Goal: Task Accomplishment & Management: Use online tool/utility

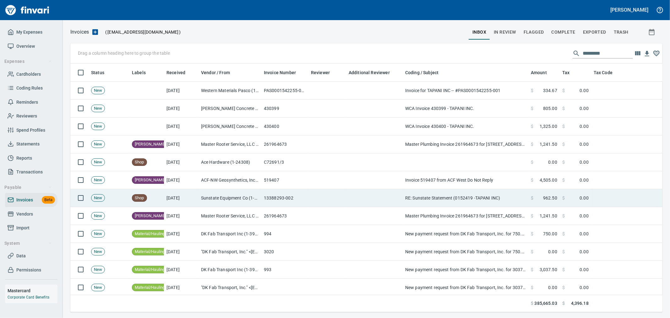
scroll to position [238, 582]
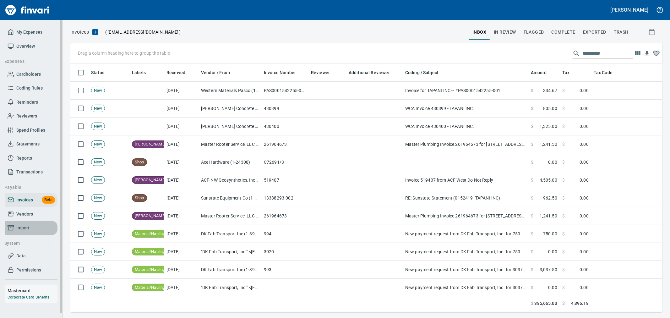
click at [35, 229] on span "Import" at bounding box center [31, 228] width 47 height 8
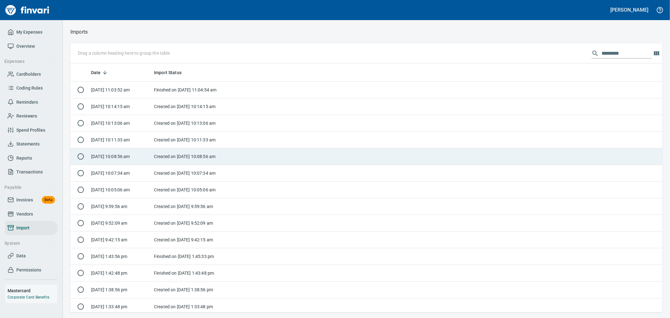
scroll to position [243, 582]
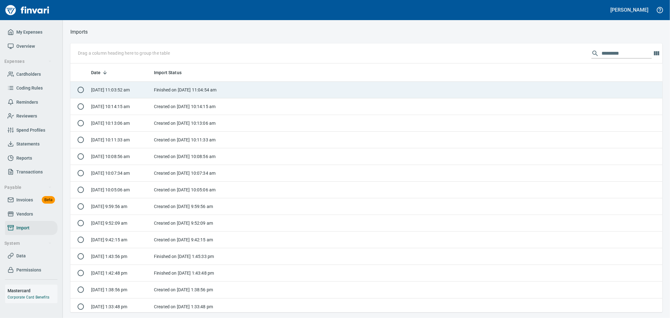
click at [218, 95] on td "Finished on [DATE] 11:04:54 am" at bounding box center [190, 90] width 79 height 17
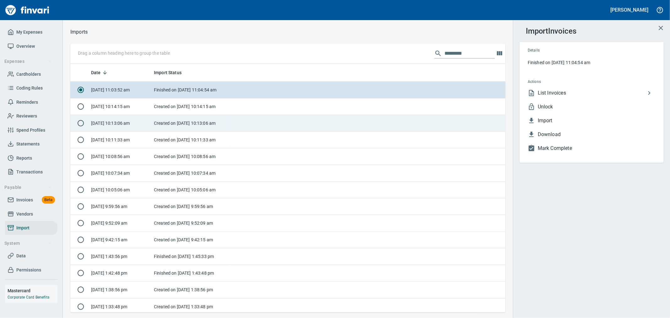
scroll to position [243, 425]
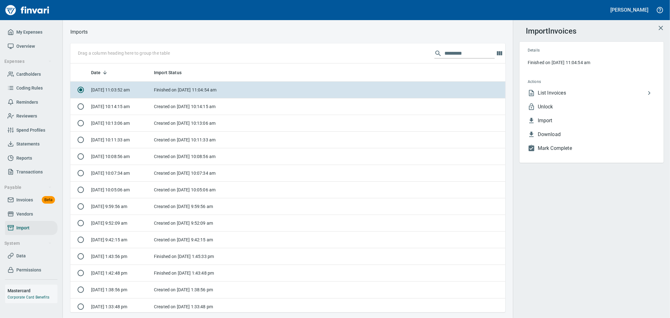
click at [575, 93] on span "List Invoices" at bounding box center [592, 93] width 108 height 8
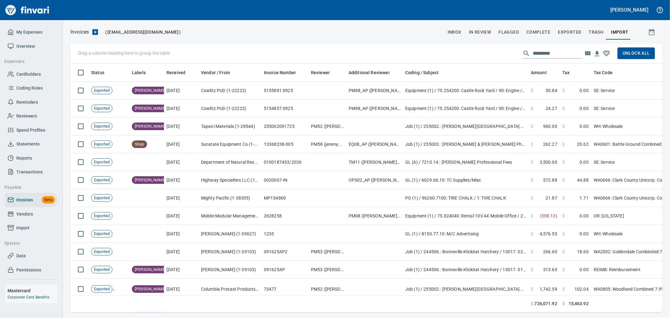
scroll to position [238, 582]
click at [528, 57] on div at bounding box center [553, 53] width 60 height 10
paste input "**********"
type input "**********"
click at [24, 230] on span "Import" at bounding box center [22, 228] width 13 height 8
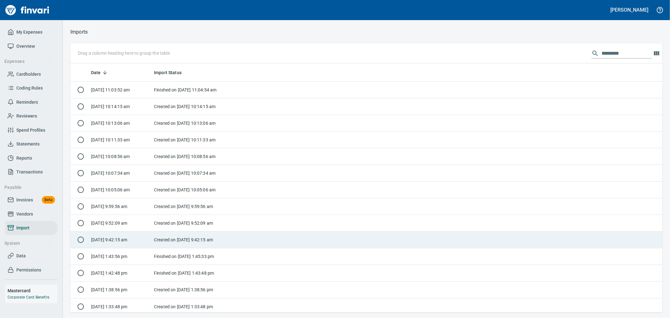
scroll to position [243, 582]
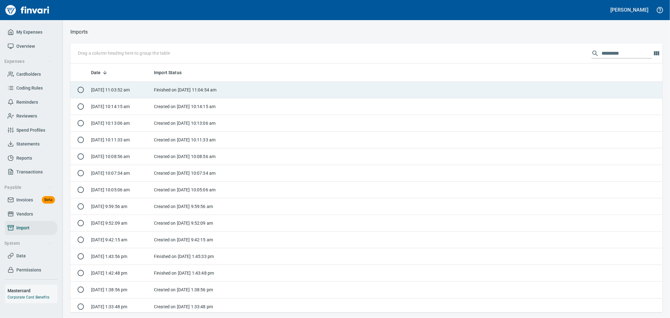
click at [266, 92] on td at bounding box center [446, 90] width 433 height 17
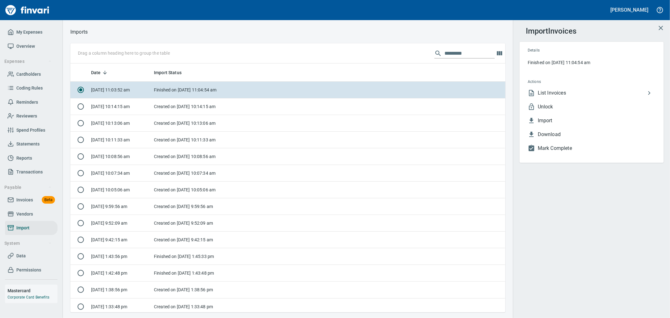
scroll to position [243, 425]
click at [569, 107] on span "Unlock" at bounding box center [597, 107] width 118 height 8
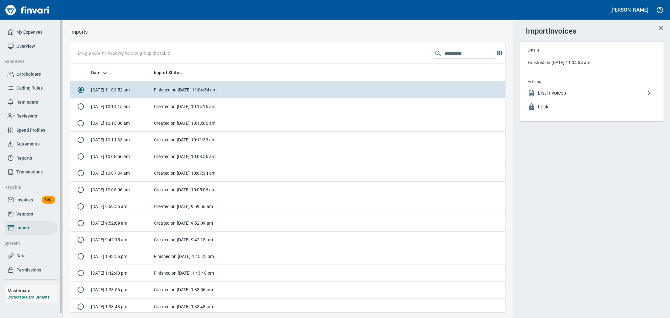
click at [28, 199] on span "Invoices" at bounding box center [24, 200] width 17 height 8
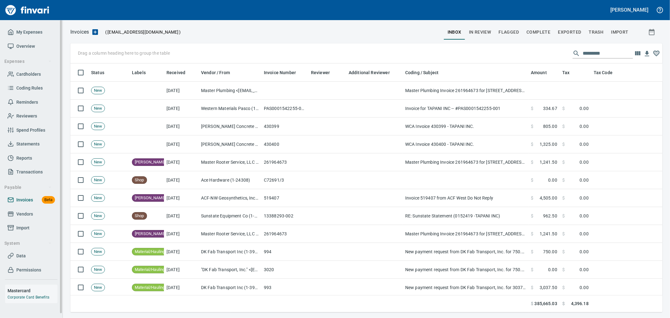
scroll to position [238, 582]
click at [539, 31] on span "Complete" at bounding box center [538, 32] width 24 height 8
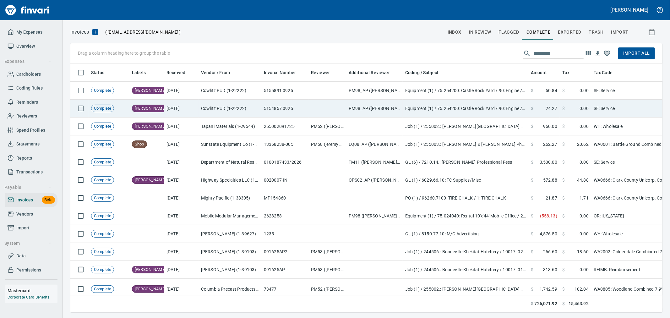
scroll to position [238, 582]
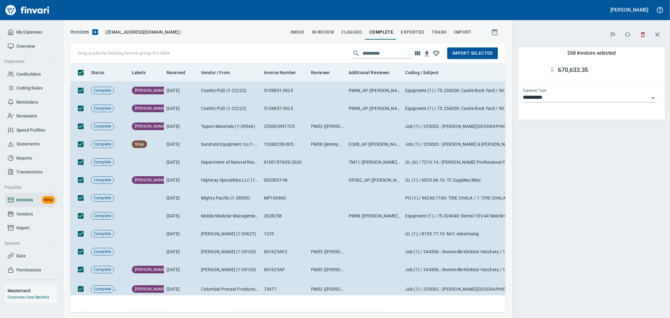
scroll to position [238, 425]
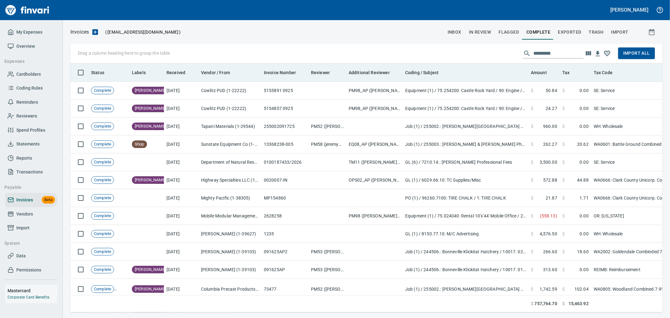
scroll to position [238, 581]
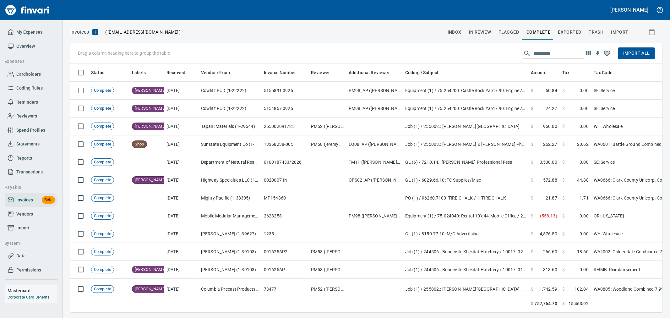
click at [550, 52] on input "text" at bounding box center [558, 53] width 50 height 10
paste input "**********"
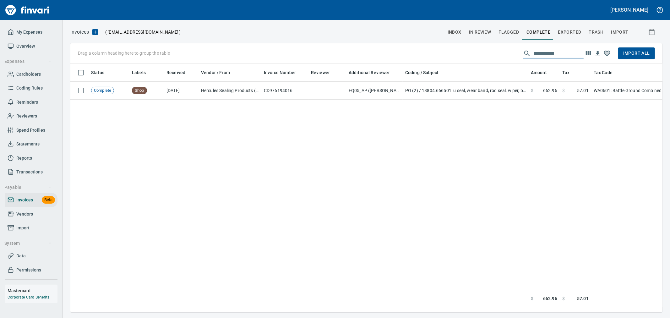
scroll to position [238, 587]
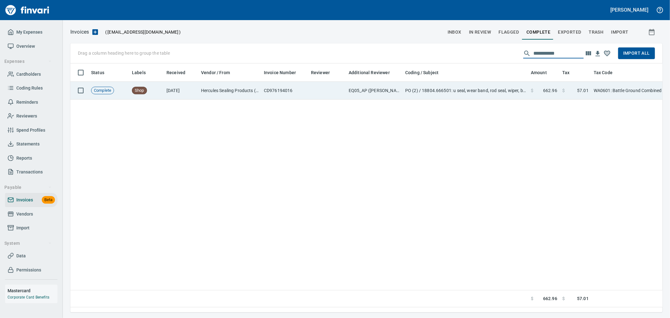
type input "**********"
click at [542, 90] on span at bounding box center [538, 90] width 10 height 6
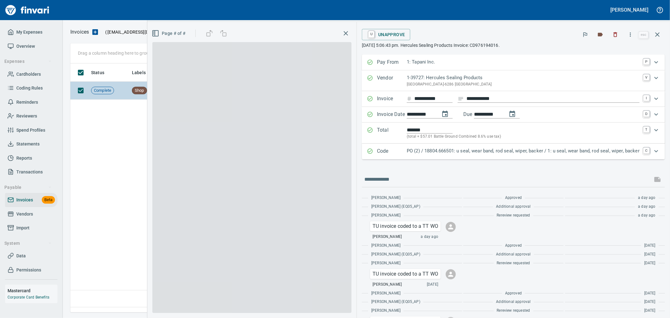
scroll to position [238, 586]
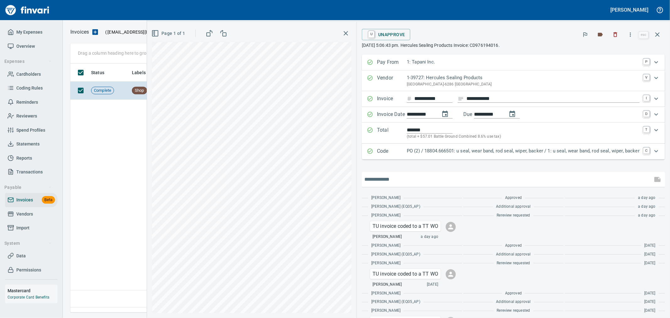
click at [410, 181] on input "text" at bounding box center [507, 179] width 286 height 10
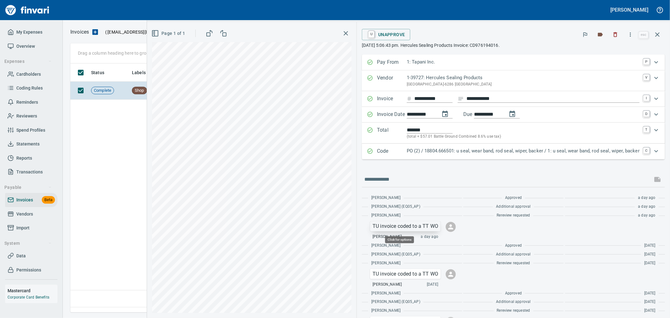
drag, startPoint x: 431, startPoint y: 227, endPoint x: 426, endPoint y: 227, distance: 5.3
click at [426, 227] on p "TU invoice coded to a TT WO" at bounding box center [406, 226] width 66 height 8
click at [385, 36] on div at bounding box center [335, 159] width 670 height 318
click at [368, 35] on link "U" at bounding box center [371, 34] width 6 height 7
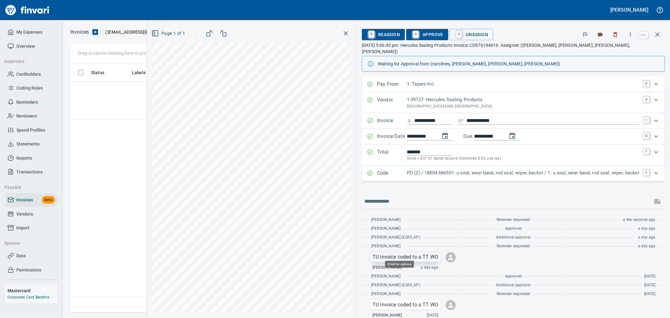
scroll to position [0, 0]
click at [658, 34] on icon "button" at bounding box center [657, 34] width 4 height 4
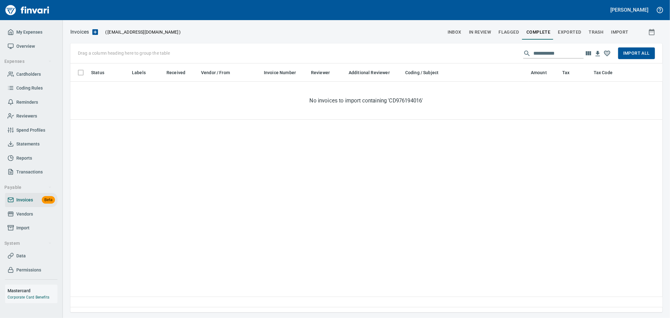
click at [564, 49] on input "**********" at bounding box center [558, 53] width 50 height 10
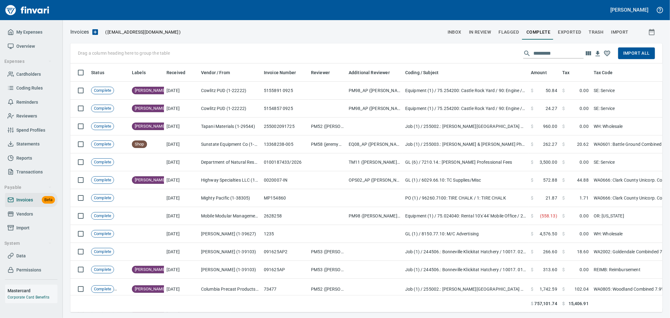
drag, startPoint x: 632, startPoint y: 57, endPoint x: 670, endPoint y: 20, distance: 52.6
click at [632, 57] on span "Import All" at bounding box center [636, 53] width 27 height 8
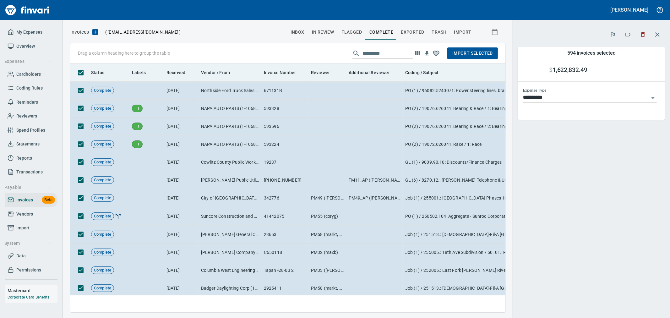
scroll to position [238, 425]
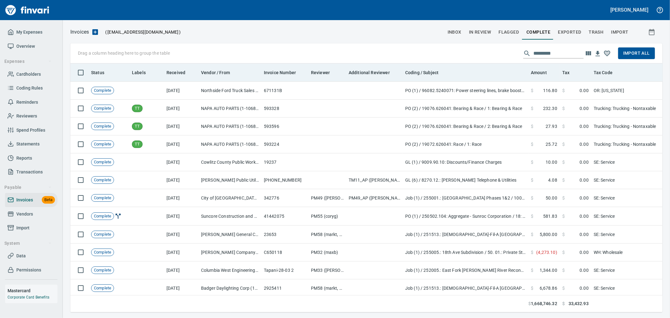
scroll to position [238, 581]
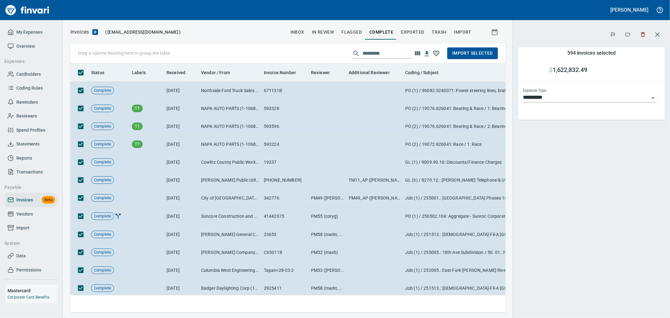
scroll to position [238, 425]
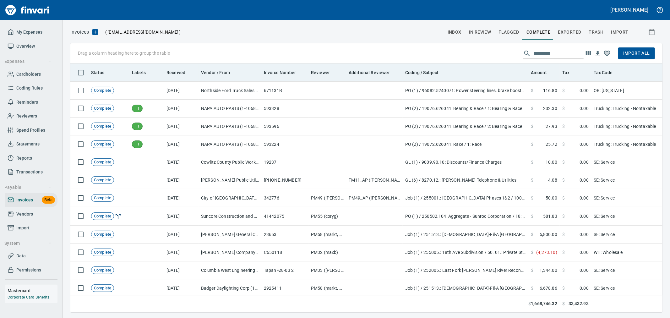
scroll to position [238, 582]
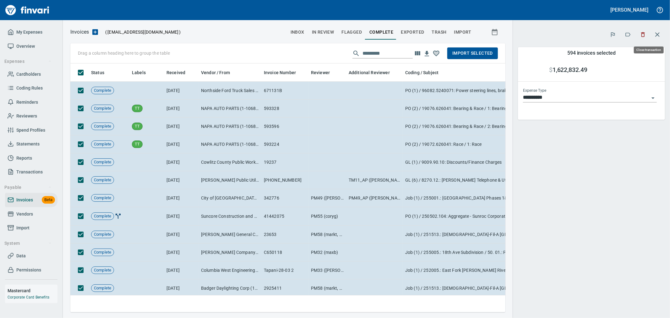
scroll to position [238, 425]
click at [656, 35] on icon "button" at bounding box center [658, 35] width 8 height 8
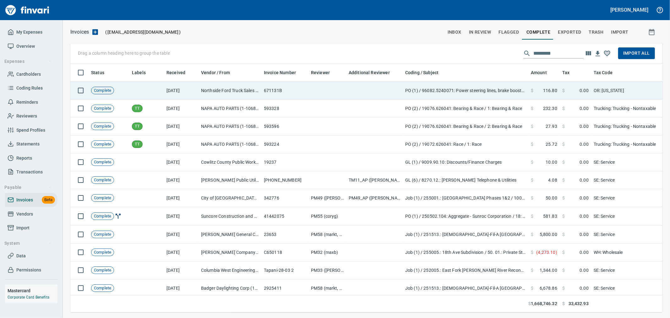
scroll to position [238, 582]
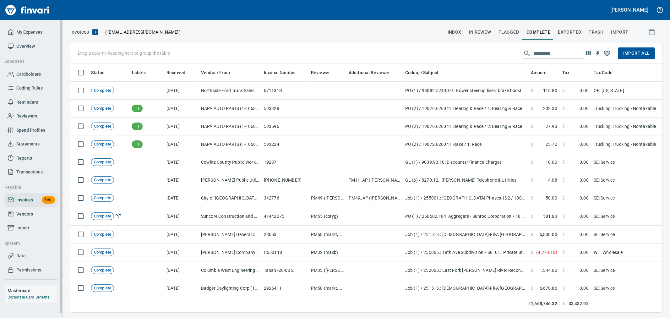
click at [26, 224] on span "Import" at bounding box center [22, 228] width 13 height 8
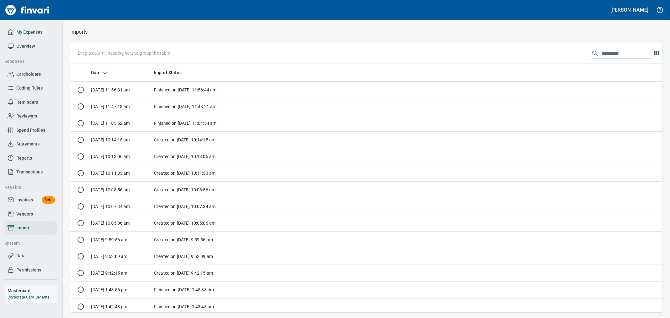
scroll to position [243, 582]
click at [26, 198] on span "Invoices" at bounding box center [24, 200] width 17 height 8
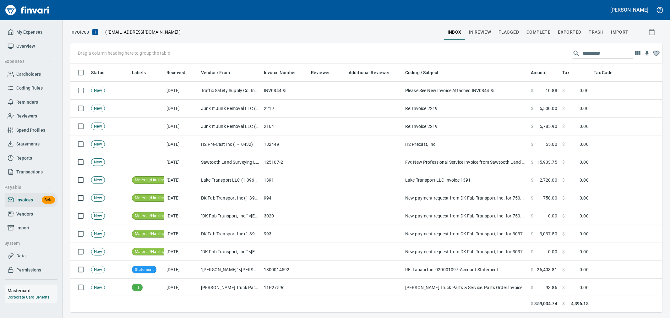
scroll to position [238, 582]
click at [538, 30] on span "Complete" at bounding box center [538, 32] width 24 height 8
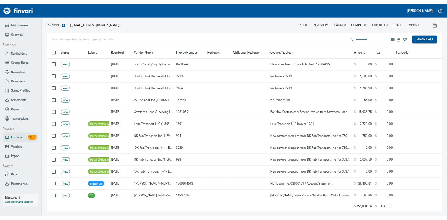
scroll to position [238, 582]
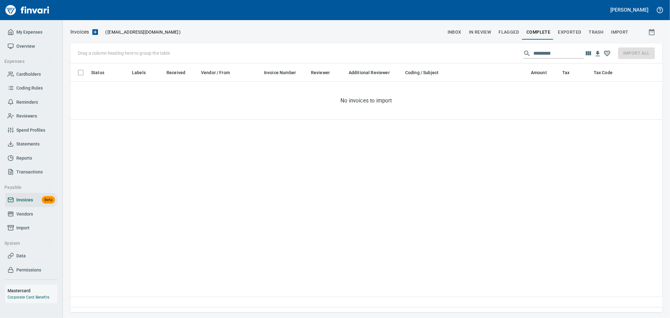
click at [559, 48] on input "text" at bounding box center [558, 53] width 50 height 10
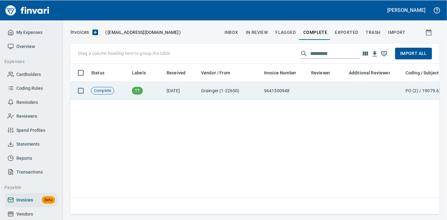
scroll to position [140, 363]
